Goal: Task Accomplishment & Management: Complete application form

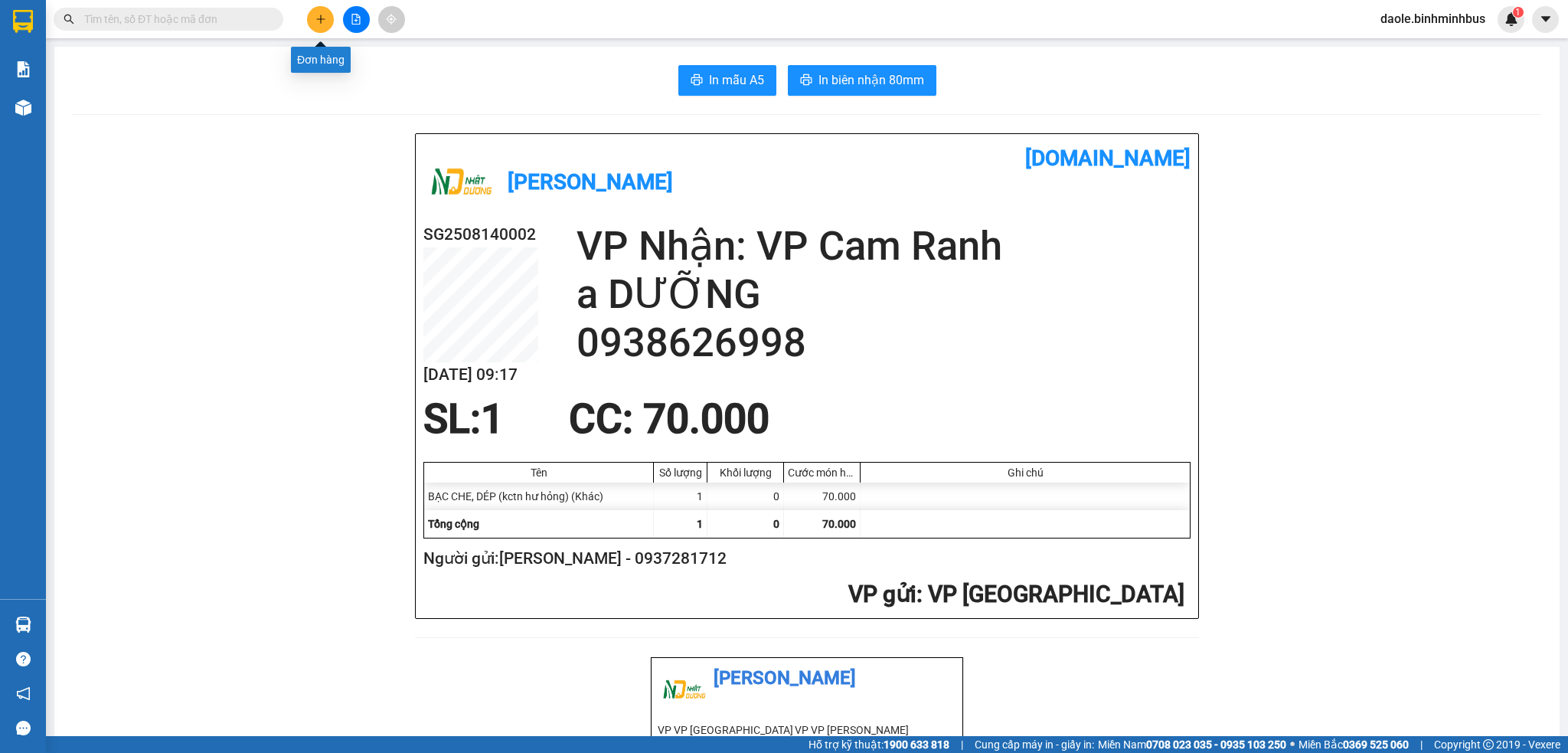
click at [315, 27] on button at bounding box center [321, 20] width 27 height 27
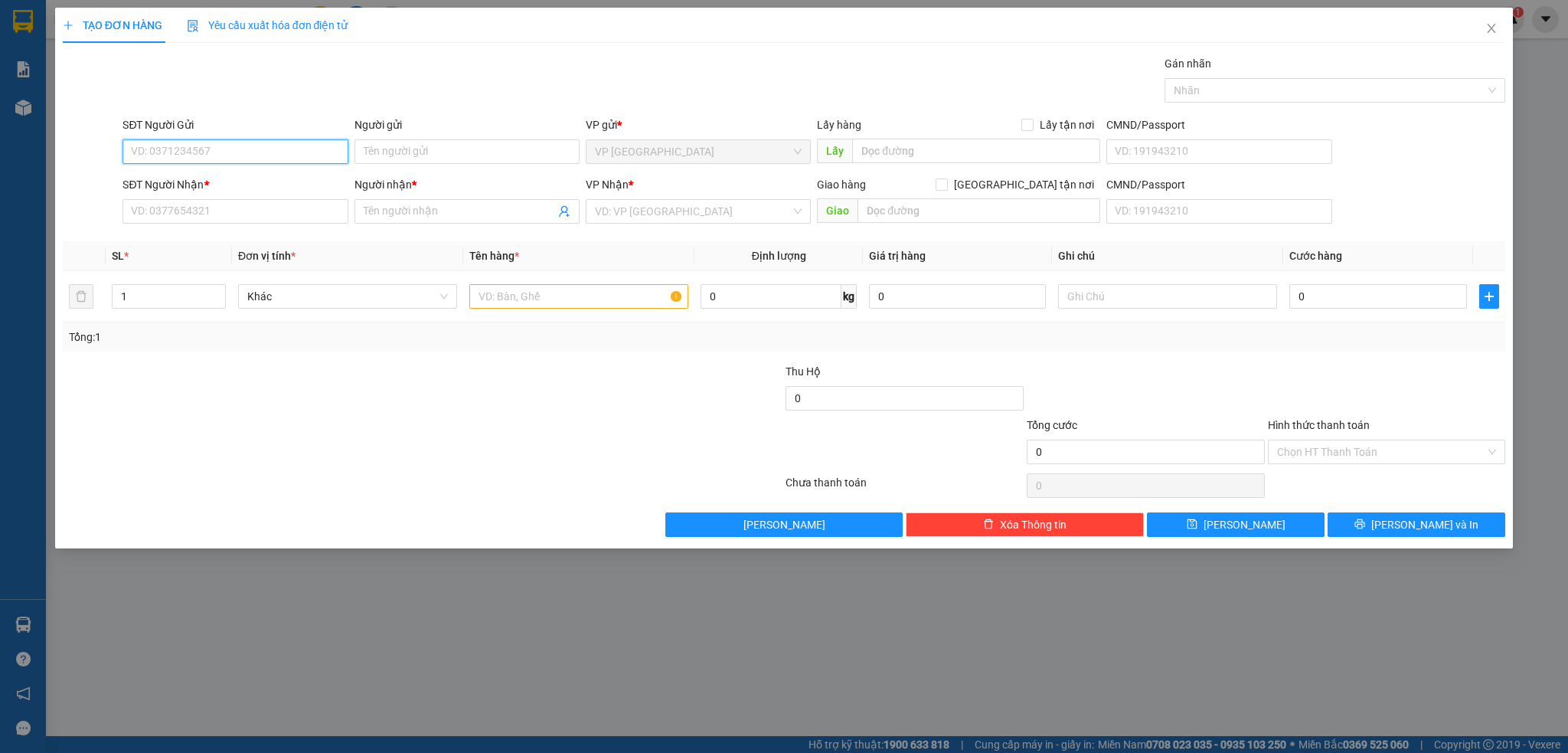
click at [220, 144] on input "SĐT Người Gửi" at bounding box center [235, 151] width 226 height 24
type input "0938190168"
click at [527, 153] on input "Người gửi" at bounding box center [467, 151] width 226 height 24
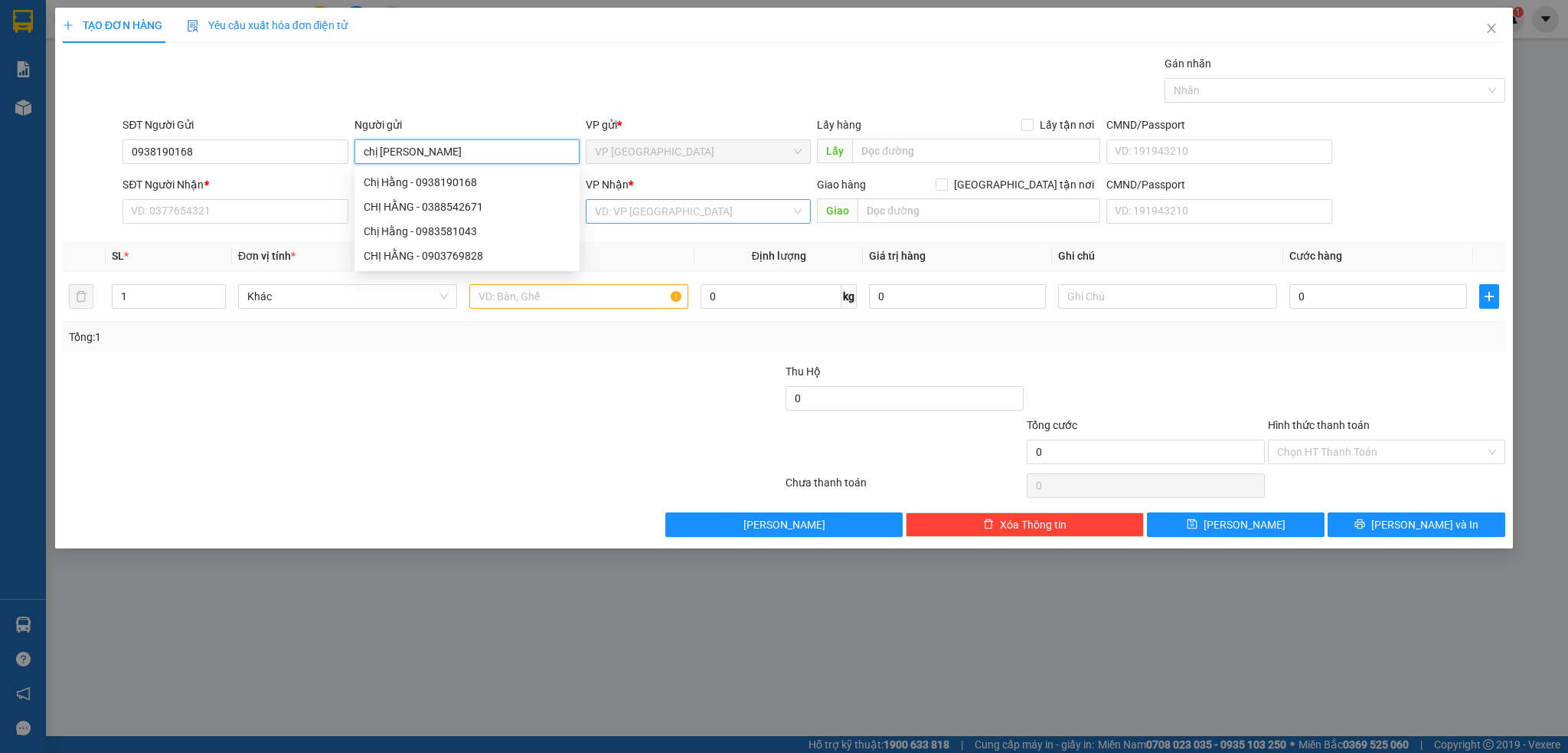
type input "chị [PERSON_NAME]"
click at [648, 219] on input "search" at bounding box center [693, 211] width 196 height 23
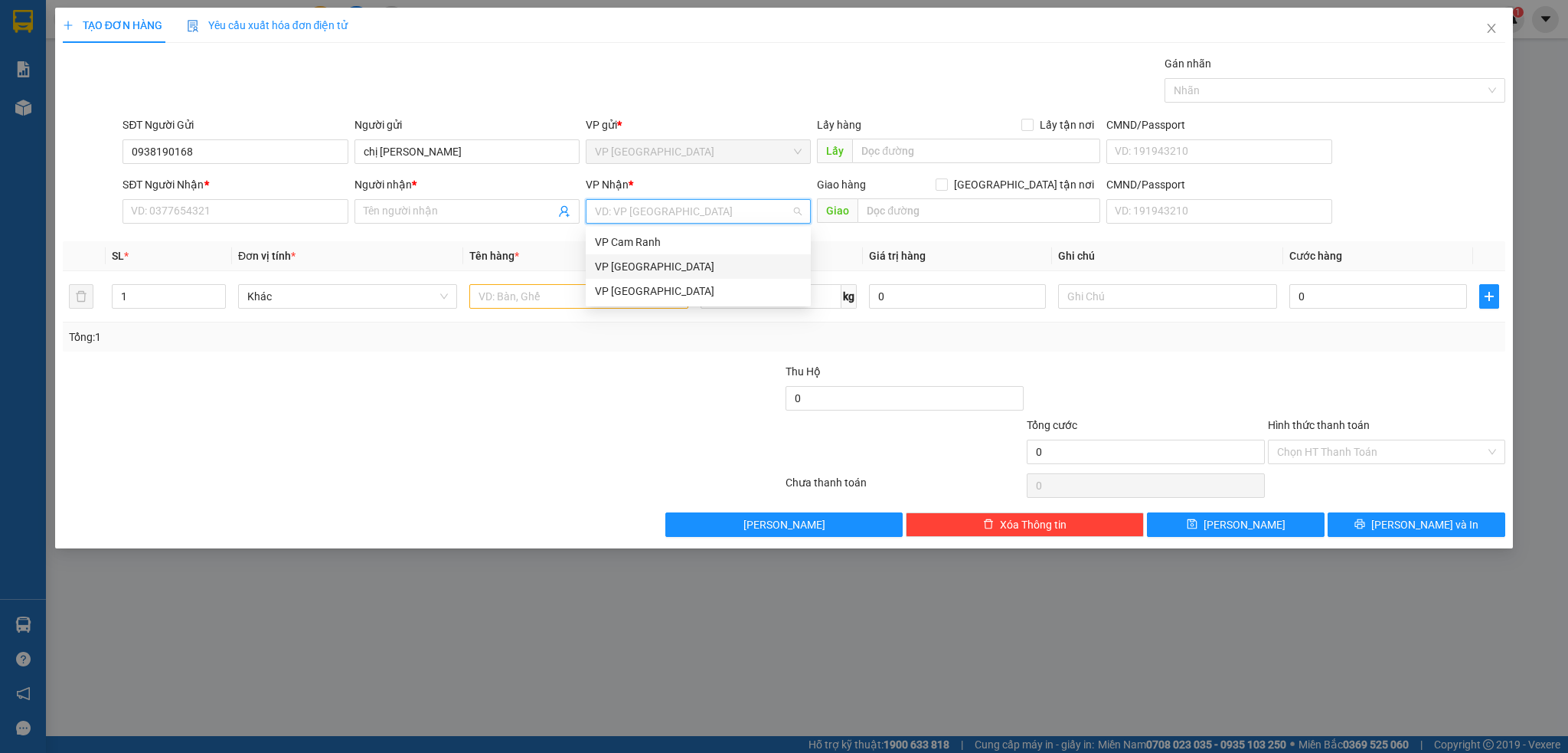
click at [640, 261] on div "VP [GEOGRAPHIC_DATA]" at bounding box center [698, 266] width 207 height 17
click at [241, 214] on input "SĐT Người Nhận *" at bounding box center [235, 211] width 226 height 24
click at [483, 308] on input "text" at bounding box center [579, 296] width 219 height 24
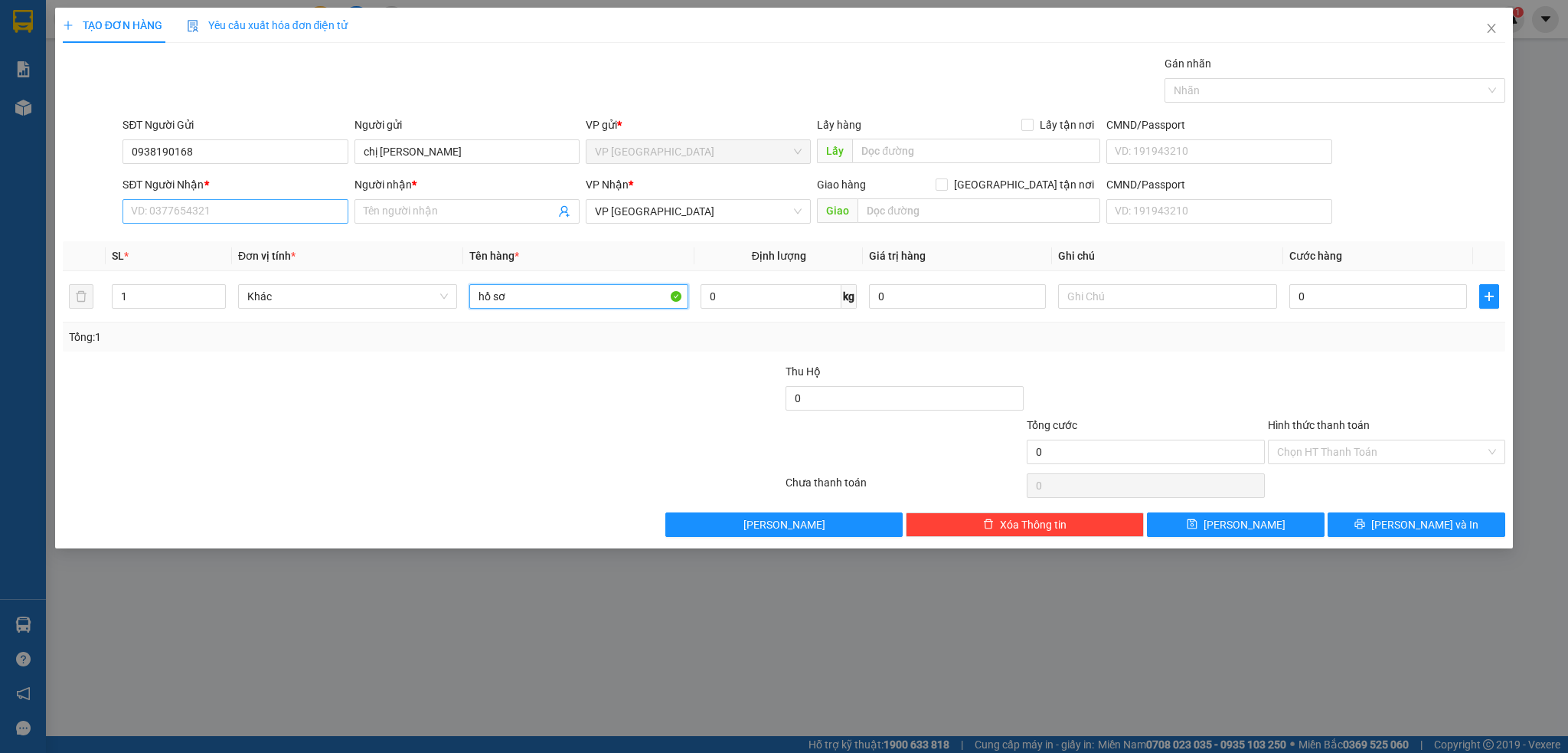
type input "hồ sơ"
click at [235, 219] on input "SĐT Người Nhận *" at bounding box center [235, 211] width 226 height 24
click at [1303, 284] on input "0" at bounding box center [1378, 296] width 177 height 24
type input "2"
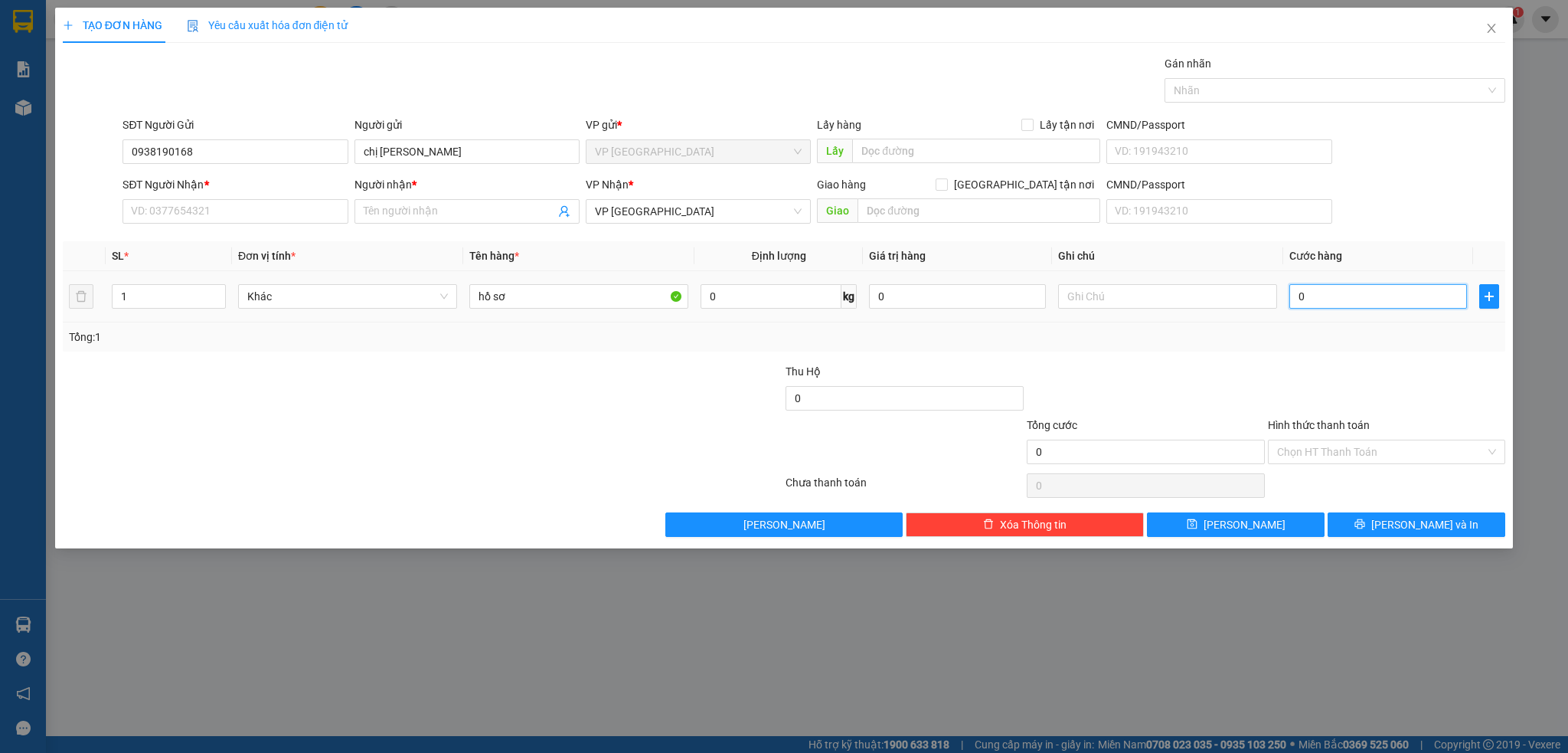
type input "2"
type input "20"
type input "200"
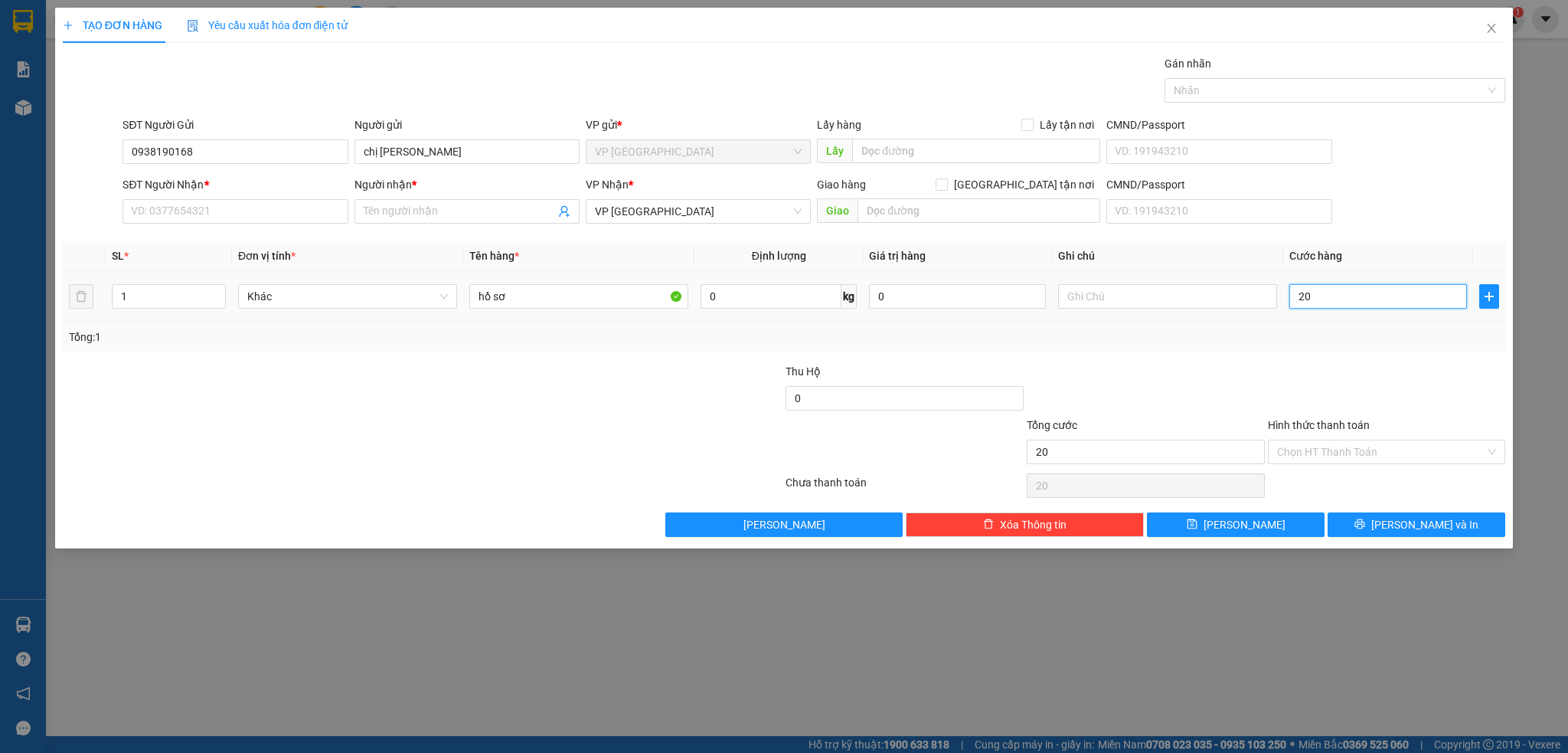
type input "200"
type input "2.000"
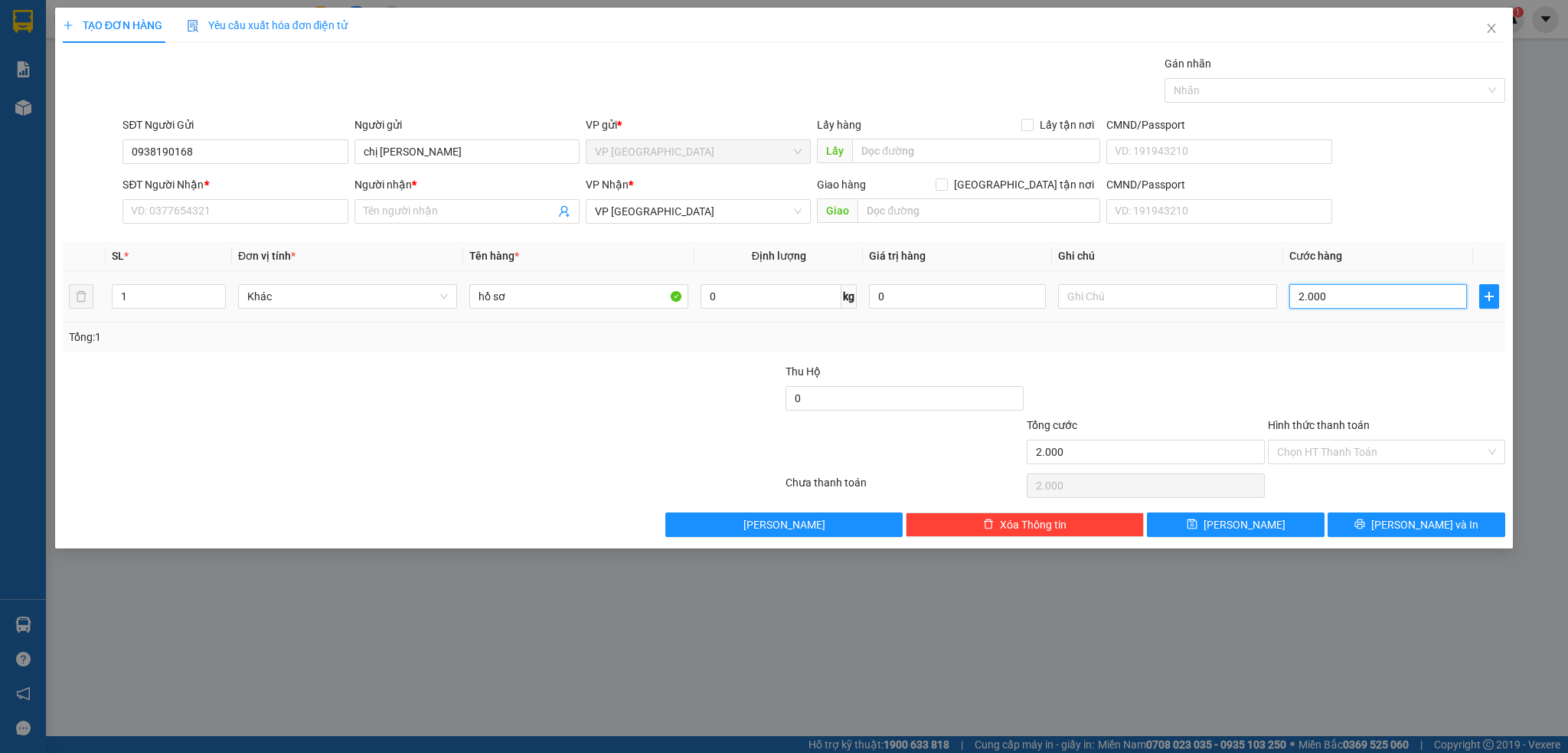
type input "20.000"
click at [1100, 296] on input "text" at bounding box center [1168, 296] width 219 height 24
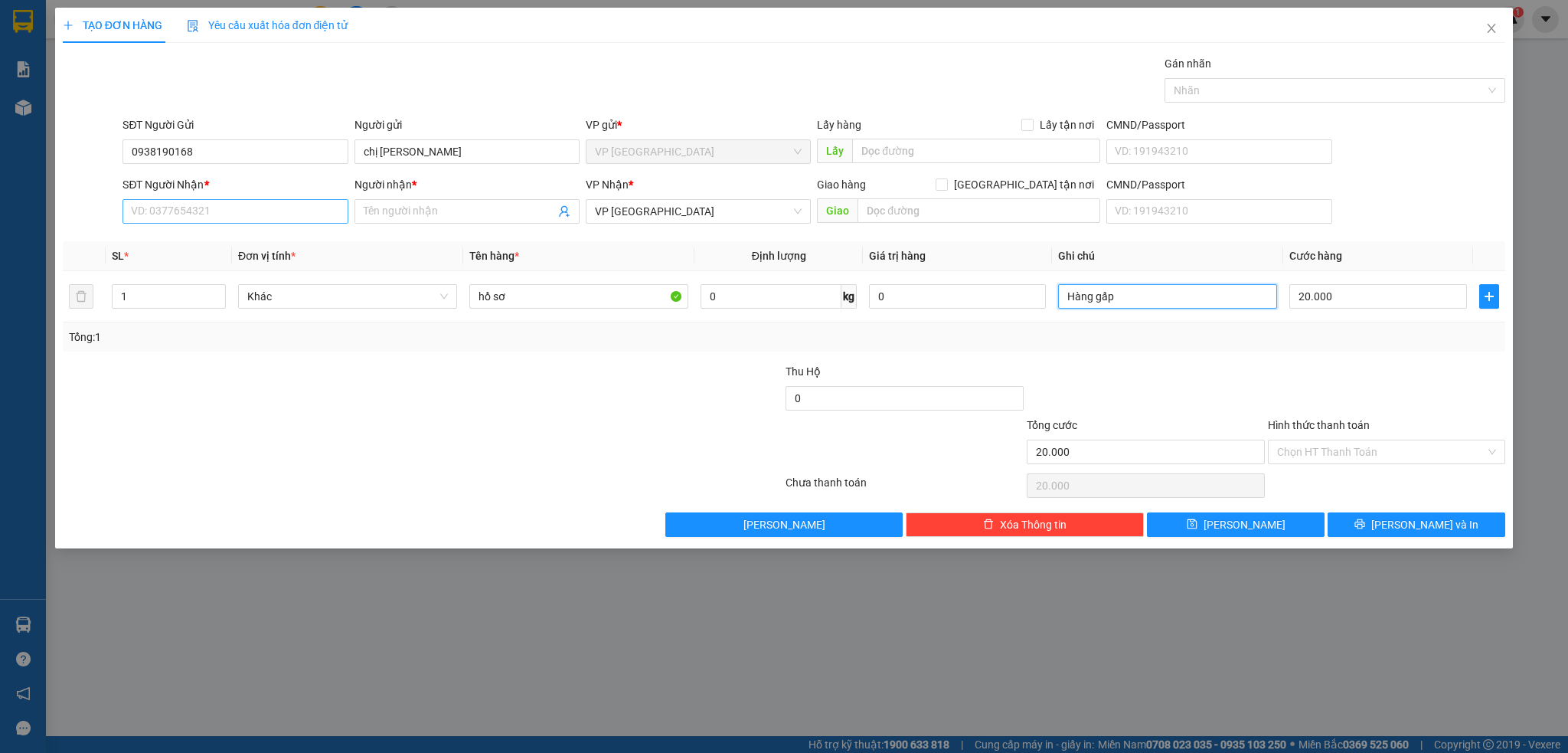
type input "Hàng gấp"
click at [231, 215] on input "SĐT Người Nhận *" at bounding box center [235, 211] width 226 height 24
click at [382, 211] on input "Người nhận *" at bounding box center [459, 211] width 191 height 17
type input "Hải Triều"
click at [248, 210] on input "SĐT Người Nhận *" at bounding box center [235, 211] width 226 height 24
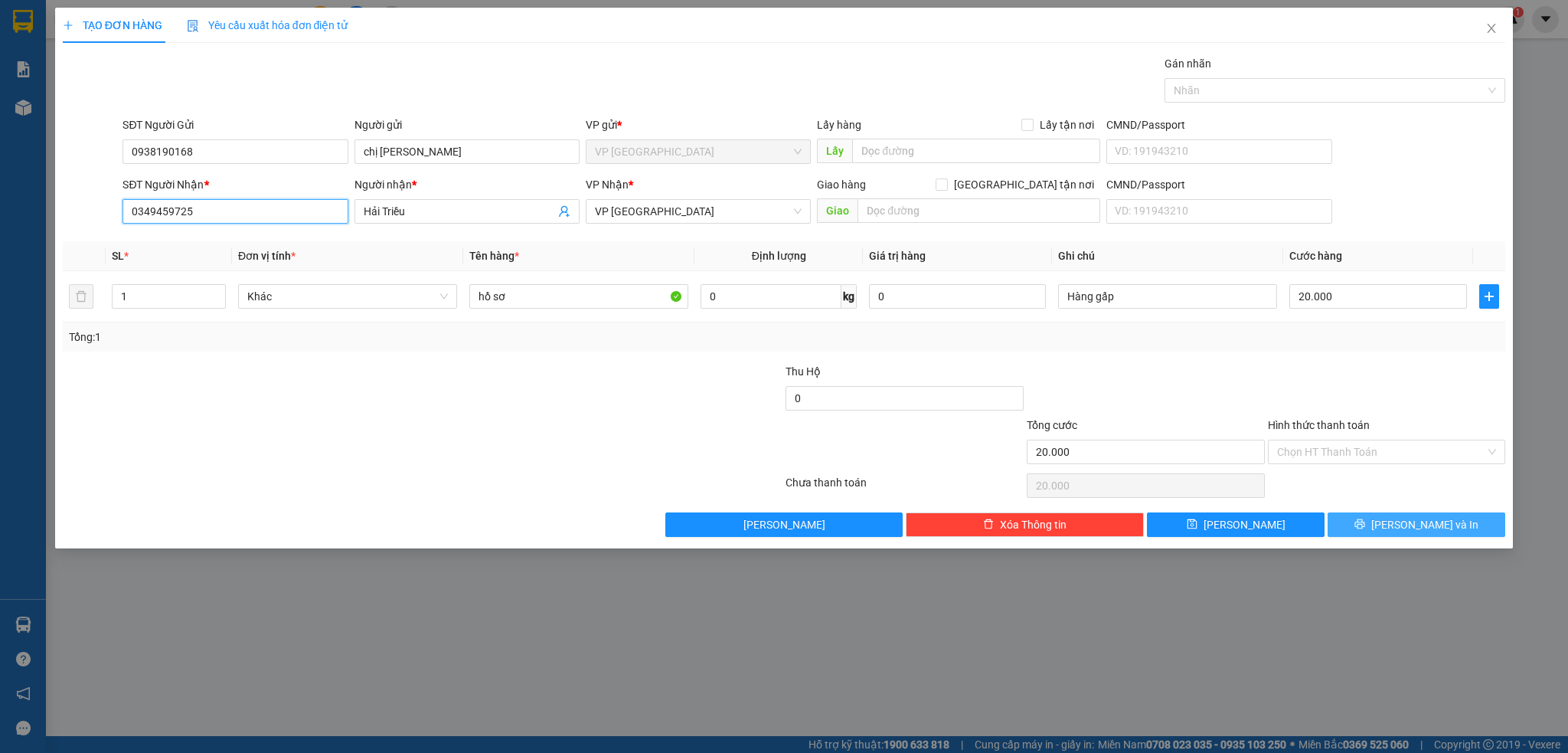
type input "0349459725"
click at [1425, 526] on span "Lưu và In" at bounding box center [1424, 524] width 107 height 17
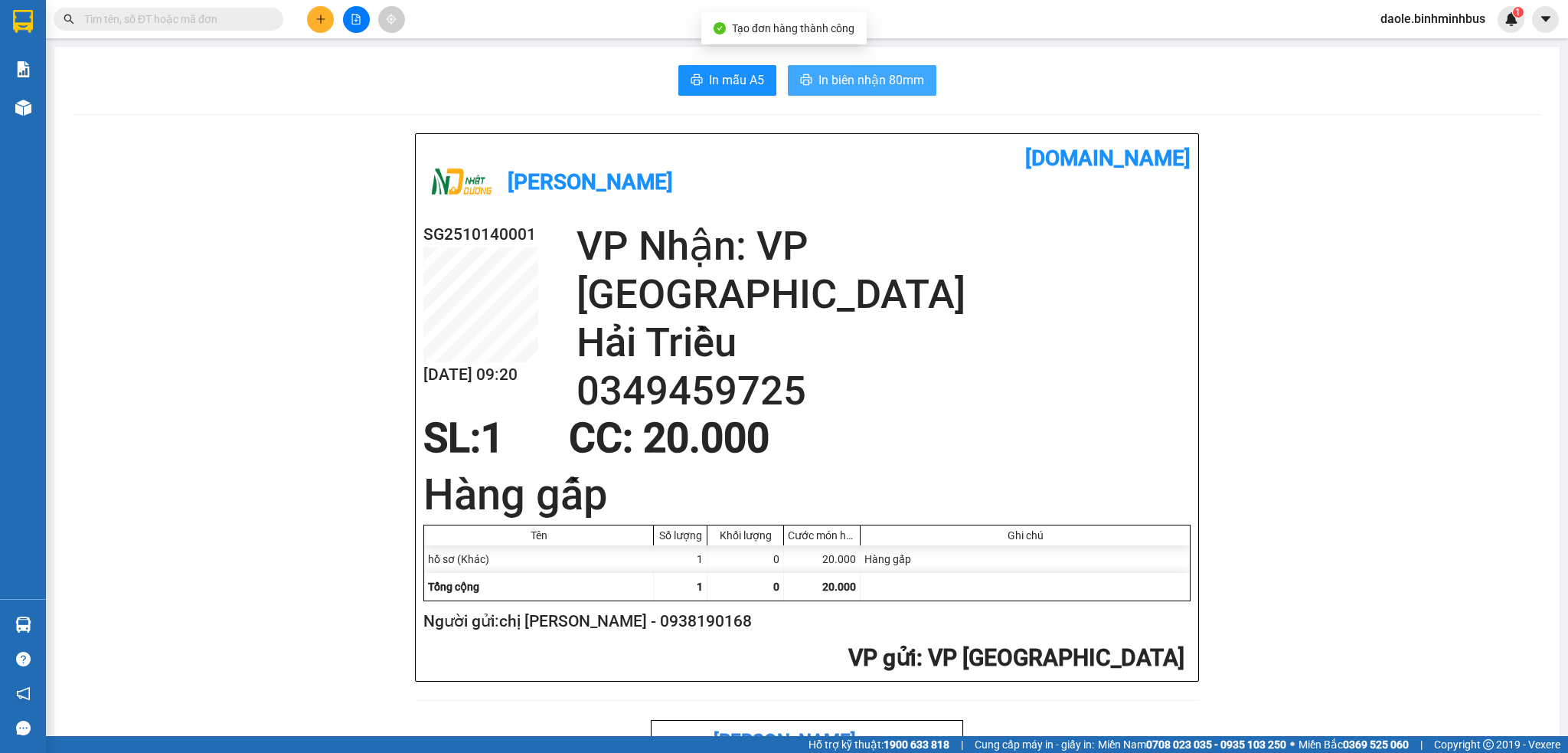
click at [890, 84] on span "In biên nhận 80mm" at bounding box center [872, 79] width 106 height 19
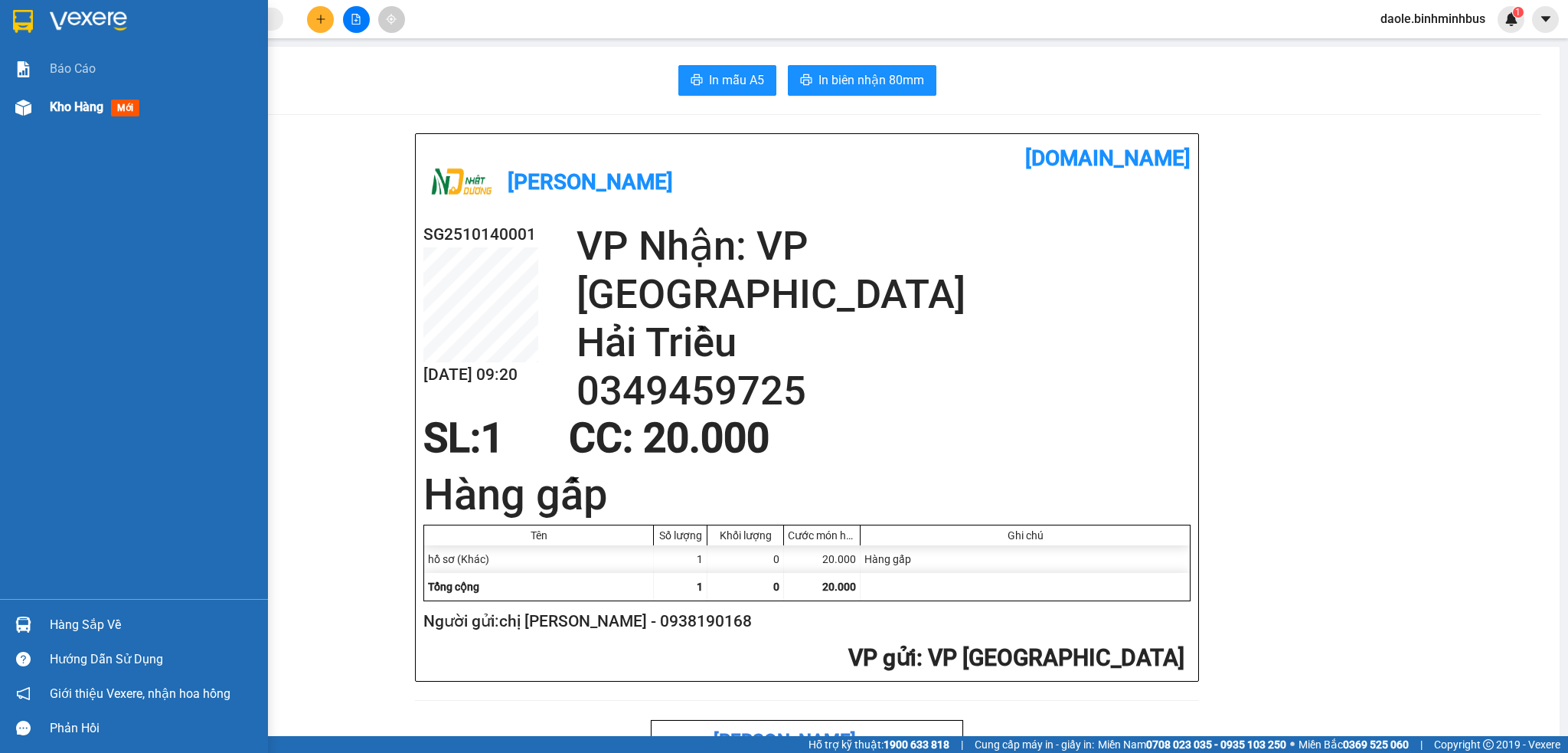
click at [86, 105] on span "Kho hàng" at bounding box center [76, 107] width 54 height 14
